Goal: Check status: Check status

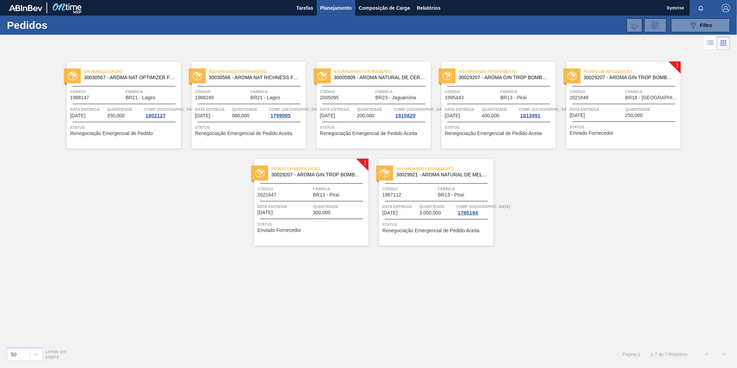
click at [603, 76] on span "30029207 - AROMA GIN TROP BOMBONA 25KG" at bounding box center [630, 77] width 92 height 5
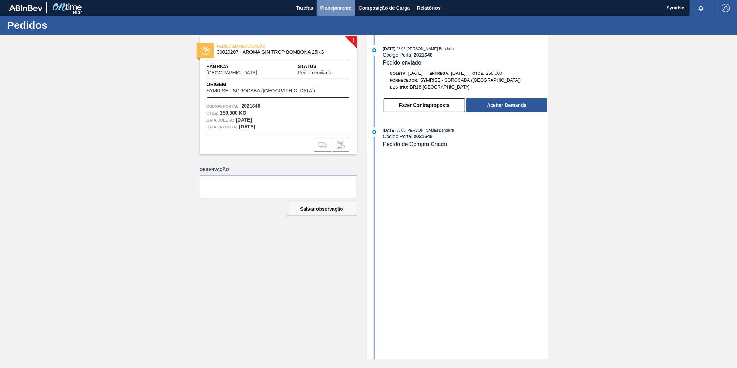
click at [338, 8] on span "Planejamento" at bounding box center [336, 8] width 32 height 8
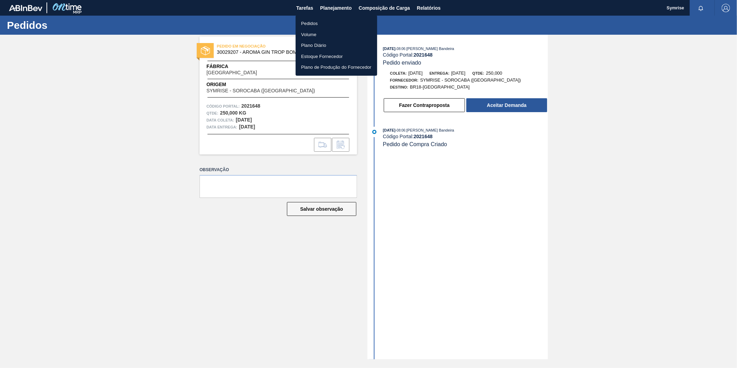
click at [331, 22] on li "Pedidos" at bounding box center [337, 23] width 82 height 11
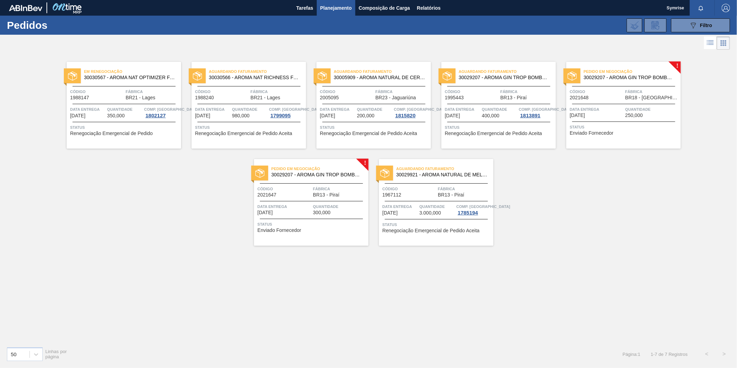
click at [325, 184] on div "Pedido em Negociação 30029207 - AROMA GIN TROP BOMBONA 25KG Código 2021647 Fábr…" at bounding box center [311, 202] width 115 height 87
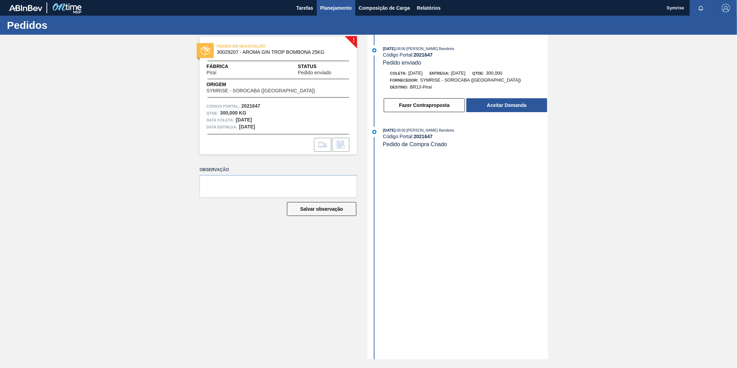
click at [344, 5] on span "Planejamento" at bounding box center [336, 8] width 32 height 8
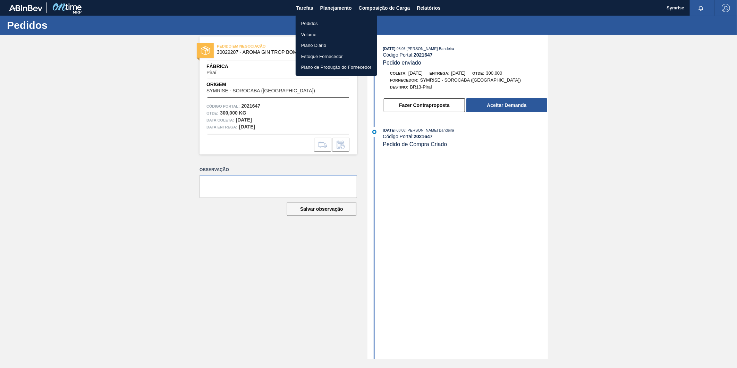
click at [319, 23] on li "Pedidos" at bounding box center [337, 23] width 82 height 11
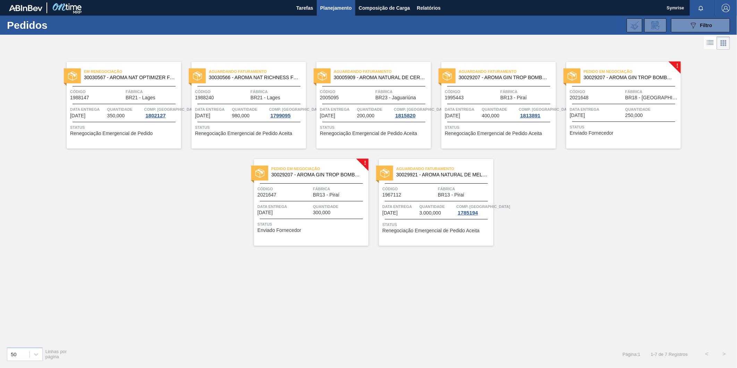
click at [726, 8] on img "button" at bounding box center [726, 8] width 8 height 8
click at [688, 62] on li "Sair" at bounding box center [705, 62] width 53 height 12
